Goal: Task Accomplishment & Management: Manage account settings

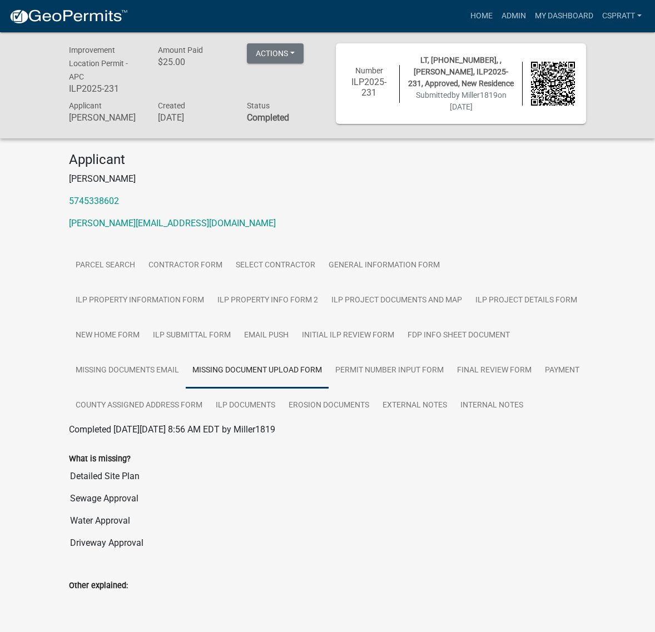
scroll to position [760, 0]
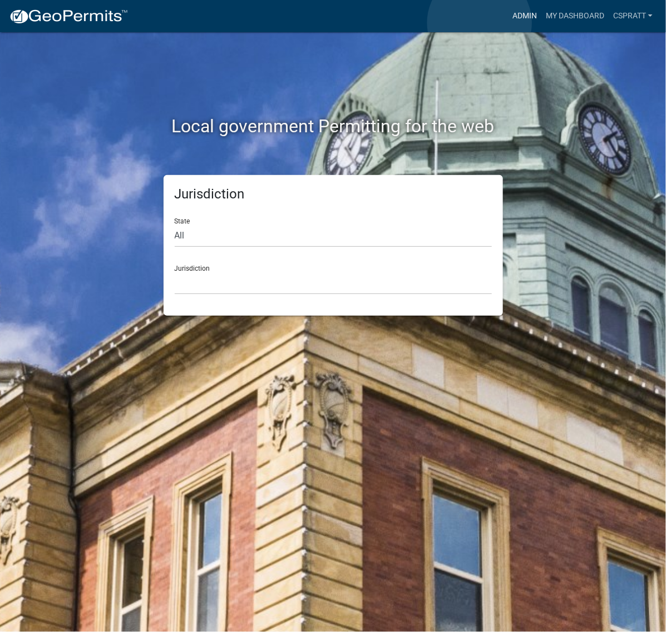
click at [508, 23] on link "Admin" at bounding box center [524, 16] width 33 height 21
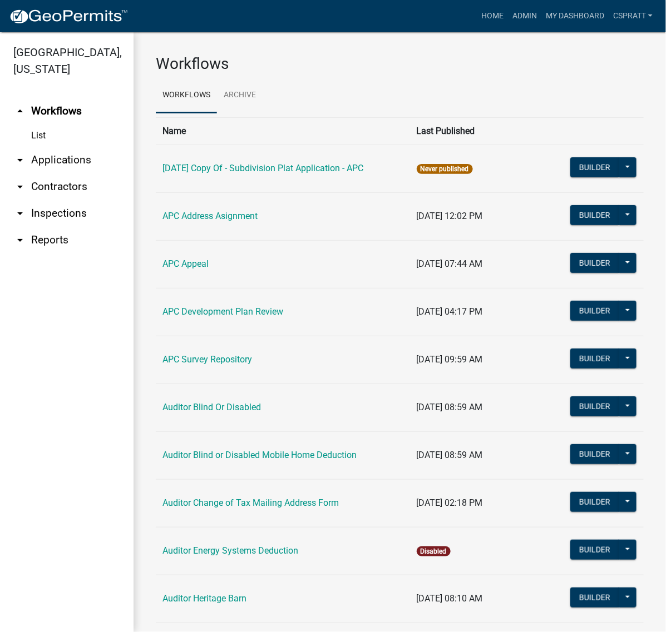
click at [76, 174] on link "arrow_drop_down Applications" at bounding box center [67, 160] width 134 height 27
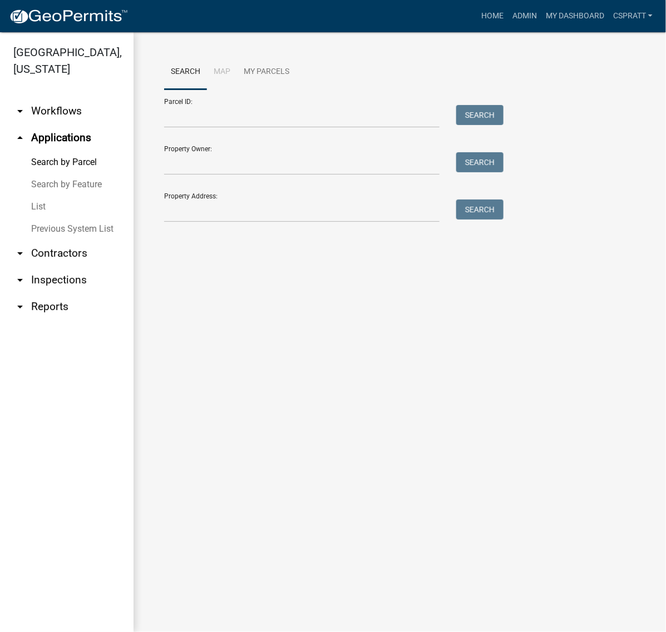
click at [43, 218] on link "List" at bounding box center [67, 207] width 134 height 22
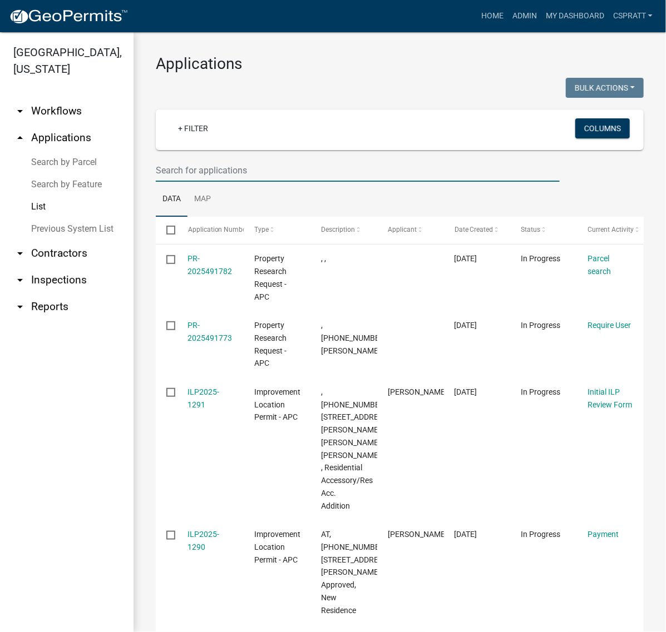
click at [207, 182] on input "text" at bounding box center [358, 170] width 404 height 23
type input "OP2022"
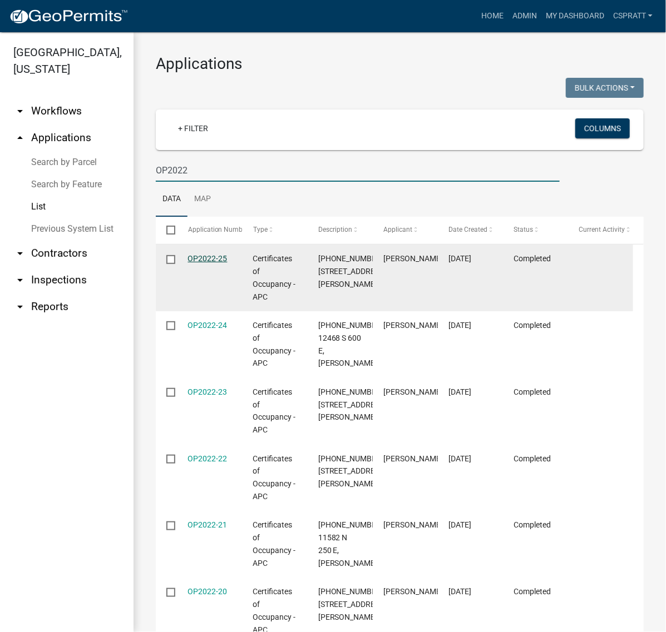
click at [212, 263] on link "OP2022-25" at bounding box center [207, 258] width 39 height 9
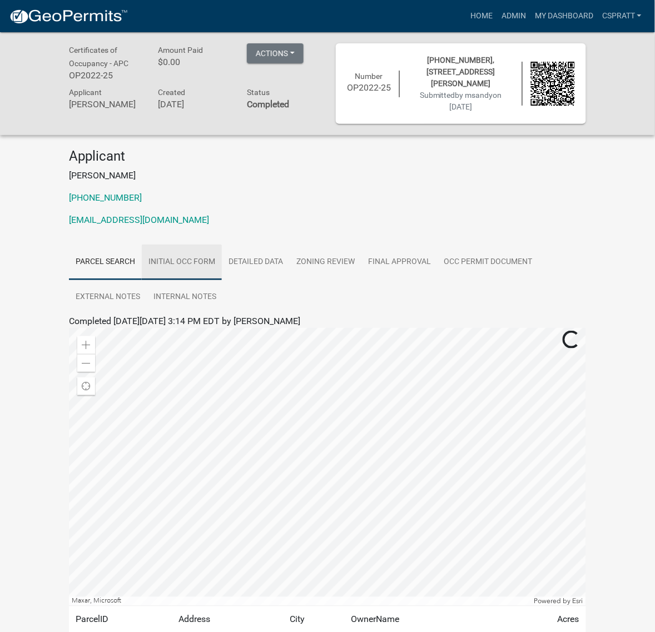
click at [221, 280] on link "Initial Occ Form" at bounding box center [182, 263] width 80 height 36
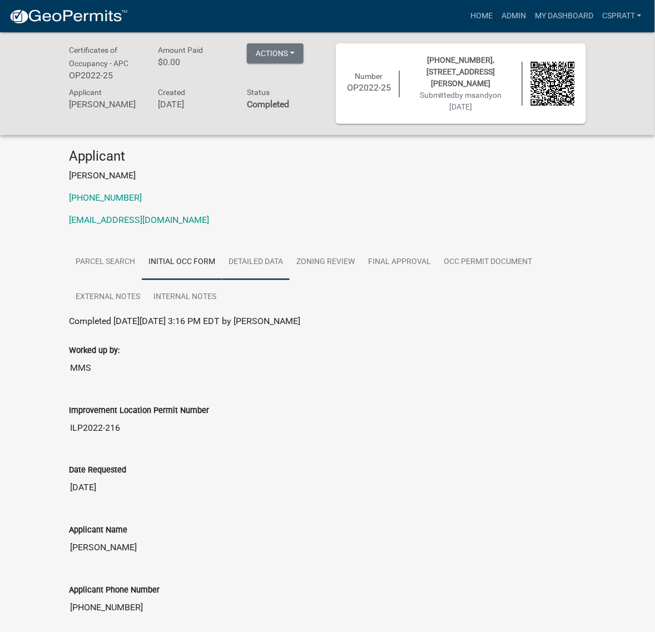
click at [290, 280] on link "Detailed Data" at bounding box center [256, 263] width 68 height 36
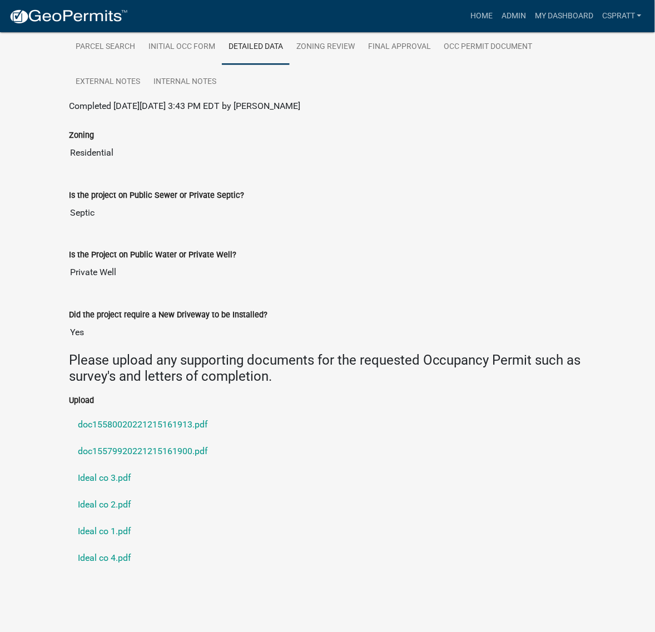
scroll to position [409, 0]
click at [202, 412] on link "doc15580020221215161913.pdf" at bounding box center [327, 425] width 517 height 27
click at [196, 439] on link "doc15579920221215161900.pdf" at bounding box center [327, 452] width 517 height 27
click at [113, 466] on link "Ideal co 3.pdf" at bounding box center [327, 479] width 517 height 27
click at [105, 492] on link "Ideal co 2.pdf" at bounding box center [327, 505] width 517 height 27
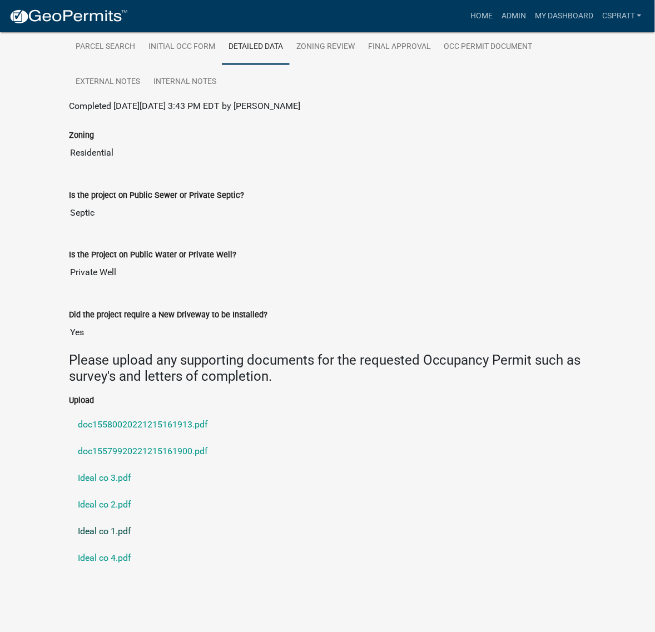
click at [113, 519] on link "Ideal co 1.pdf" at bounding box center [327, 532] width 517 height 27
click at [136, 549] on link "Ideal co 4.pdf" at bounding box center [327, 559] width 517 height 27
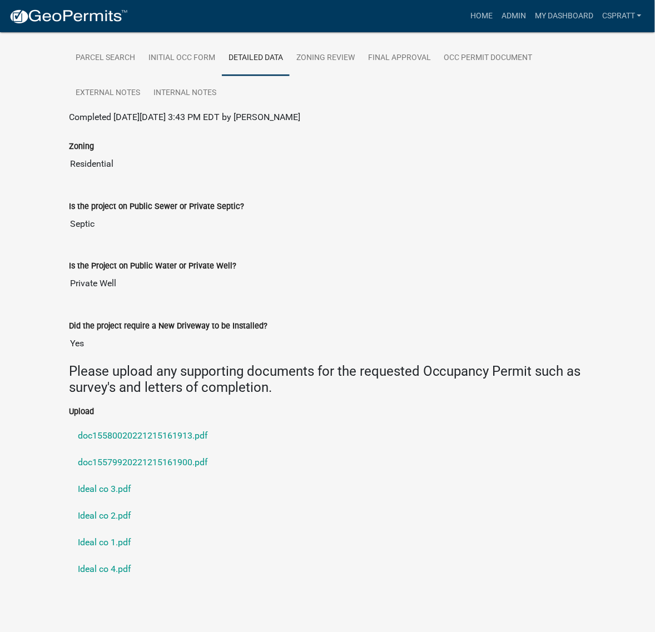
scroll to position [200, 0]
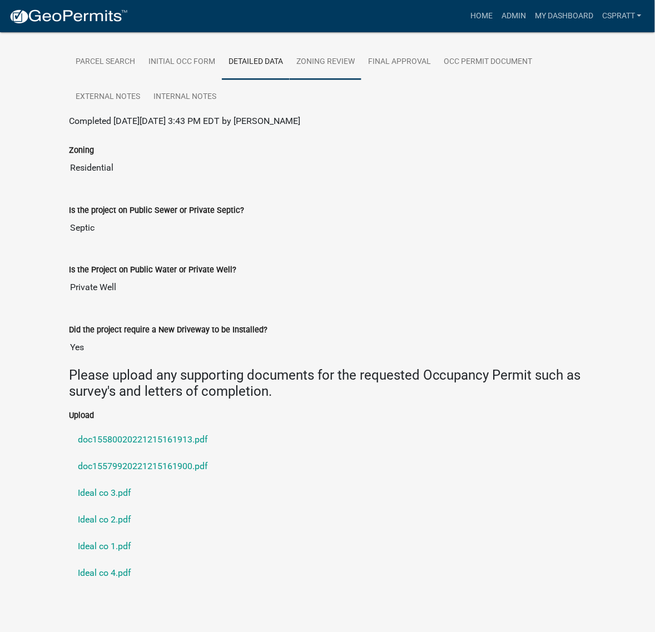
click at [362, 80] on link "Zoning Review" at bounding box center [326, 63] width 72 height 36
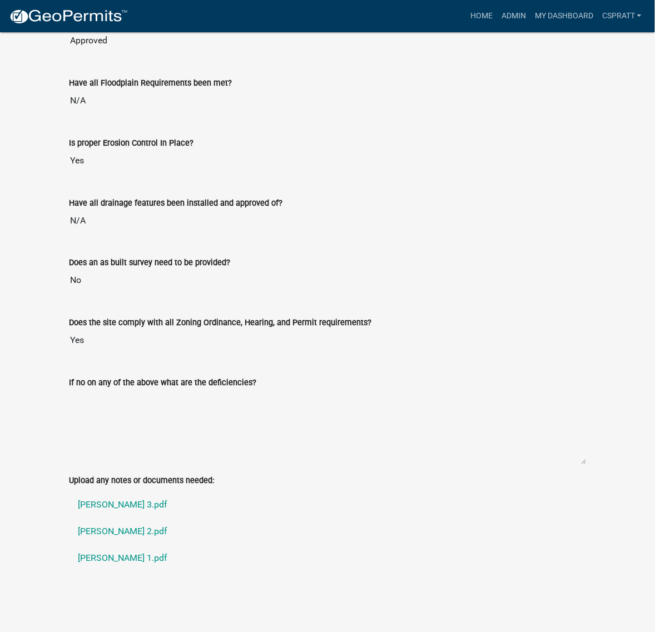
scroll to position [1450, 0]
click at [117, 492] on link "[PERSON_NAME] 3.pdf" at bounding box center [327, 505] width 517 height 27
click at [126, 519] on link "[PERSON_NAME] 2.pdf" at bounding box center [327, 532] width 517 height 27
click at [115, 550] on link "[PERSON_NAME] 1.pdf" at bounding box center [327, 559] width 517 height 27
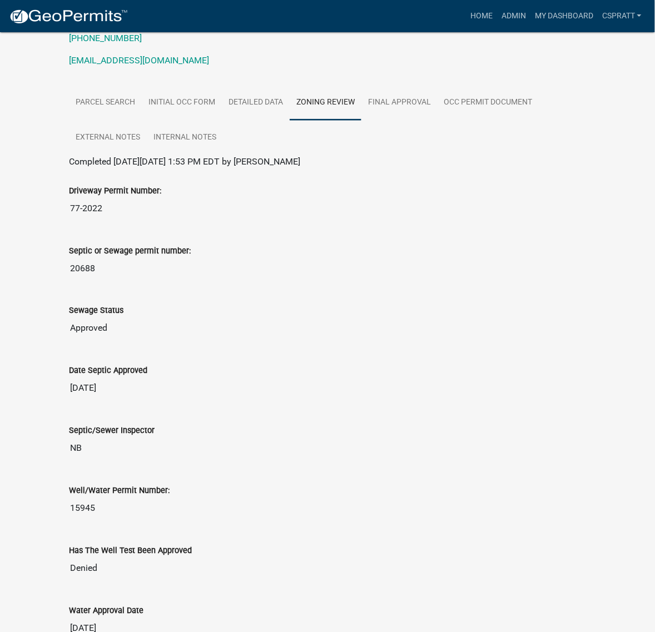
scroll to position [0, 0]
